Goal: Transaction & Acquisition: Purchase product/service

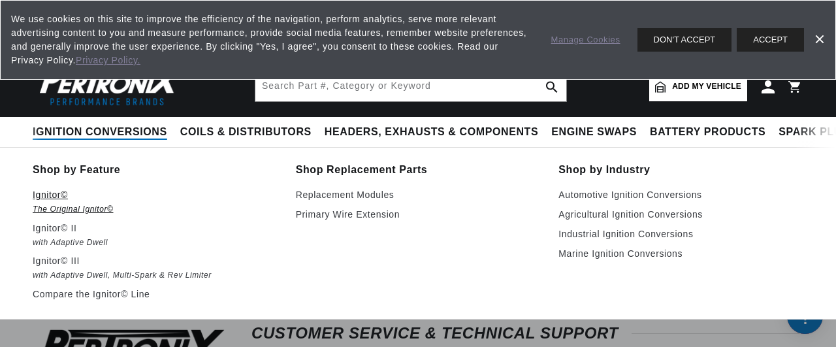
click at [55, 210] on em "The Original Ignitor©" at bounding box center [155, 209] width 245 height 14
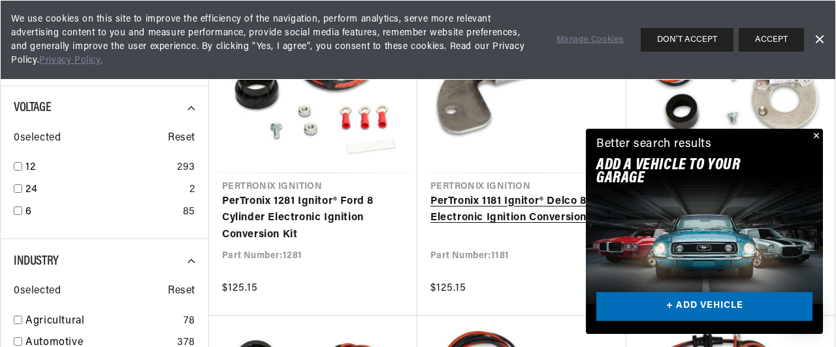
scroll to position [423, 0]
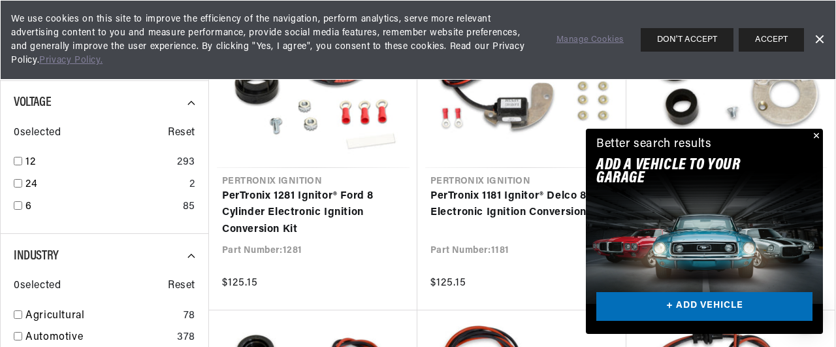
click at [818, 137] on button "Close" at bounding box center [815, 137] width 16 height 16
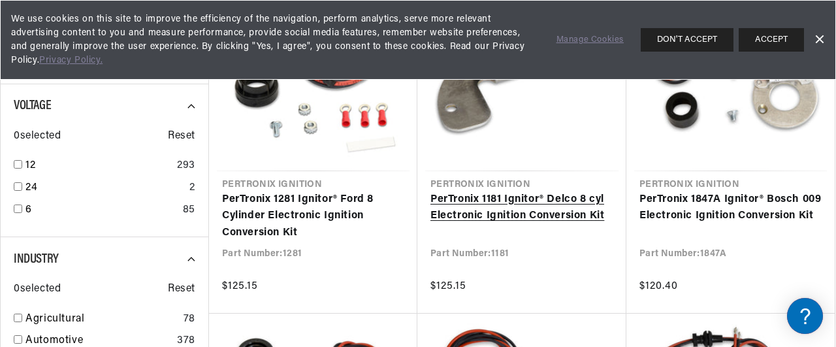
scroll to position [421, 0]
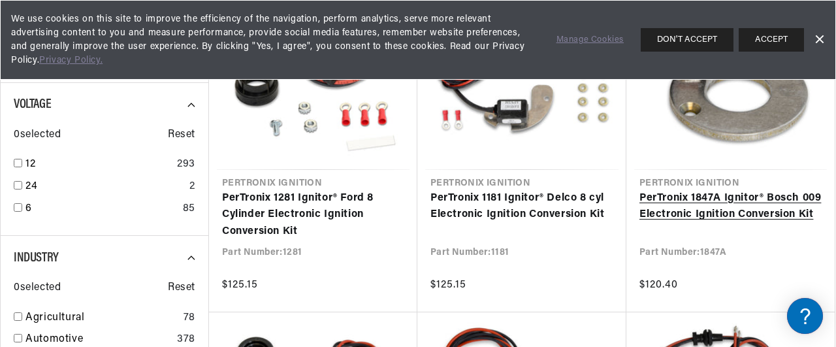
click at [731, 208] on link "PerTronix 1847A Ignitor® Bosch 009 Electronic Ignition Conversion Kit" at bounding box center [730, 206] width 182 height 33
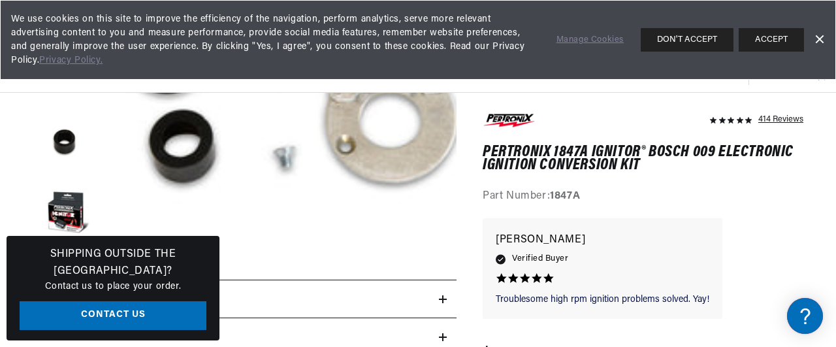
scroll to position [298, 0]
